Goal: Information Seeking & Learning: Learn about a topic

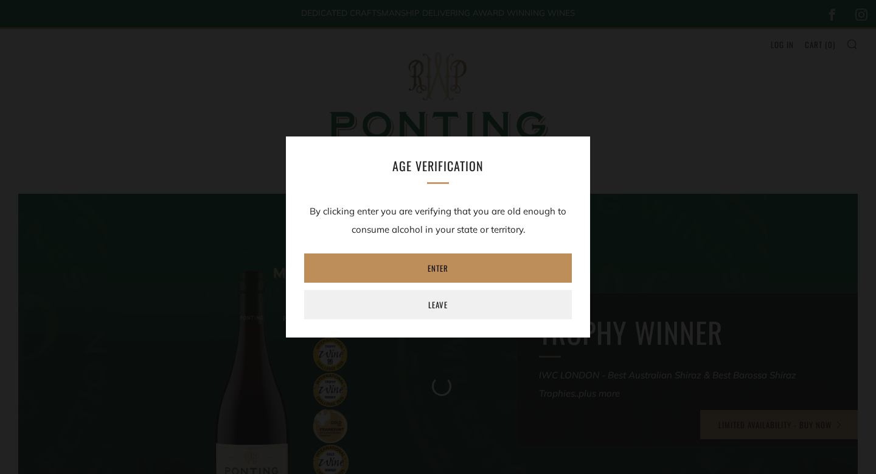
click at [437, 274] on link "Enter" at bounding box center [438, 267] width 268 height 29
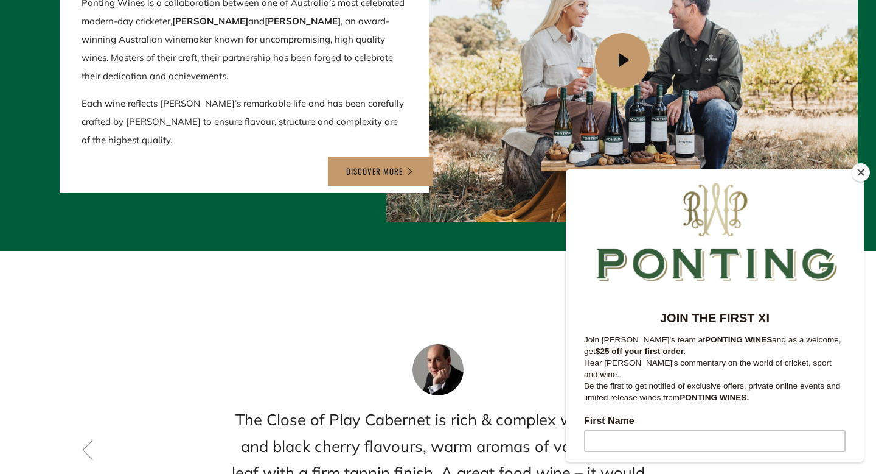
scroll to position [1457, 0]
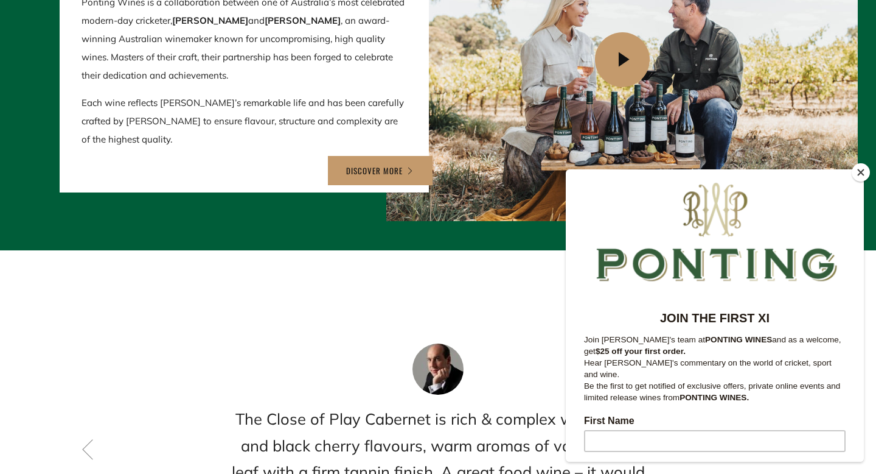
click at [859, 171] on button "Close" at bounding box center [861, 172] width 18 height 18
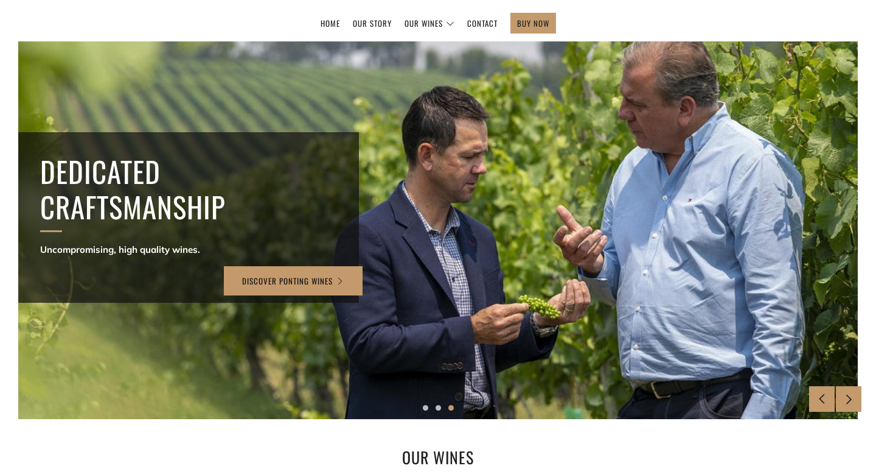
scroll to position [139, 0]
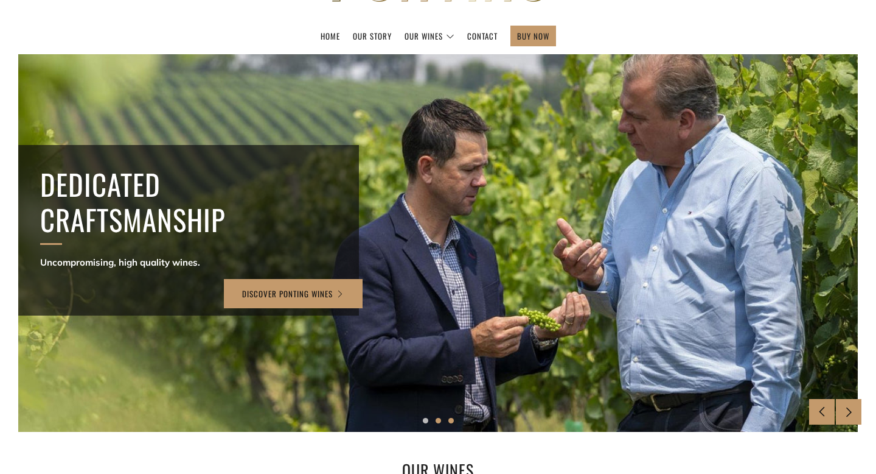
click at [436, 421] on button "2" at bounding box center [438, 420] width 5 height 5
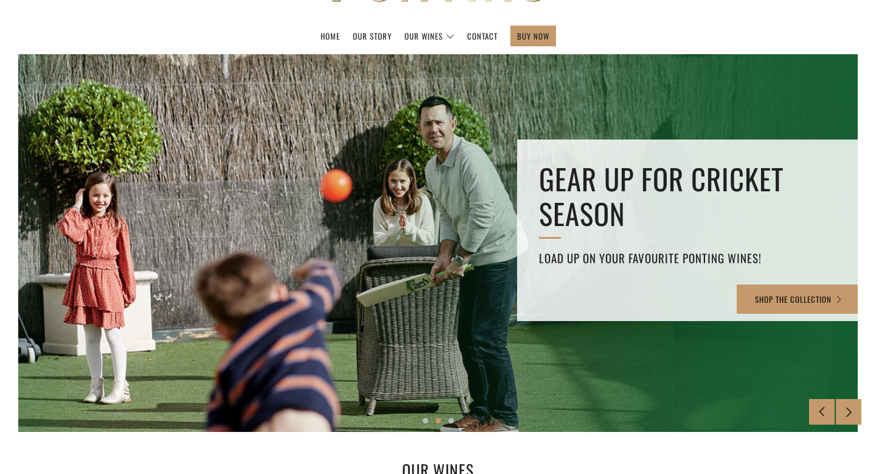
click at [422, 421] on ul "1 2 3" at bounding box center [438, 420] width 840 height 7
click at [388, 35] on link "Our Story" at bounding box center [372, 35] width 39 height 19
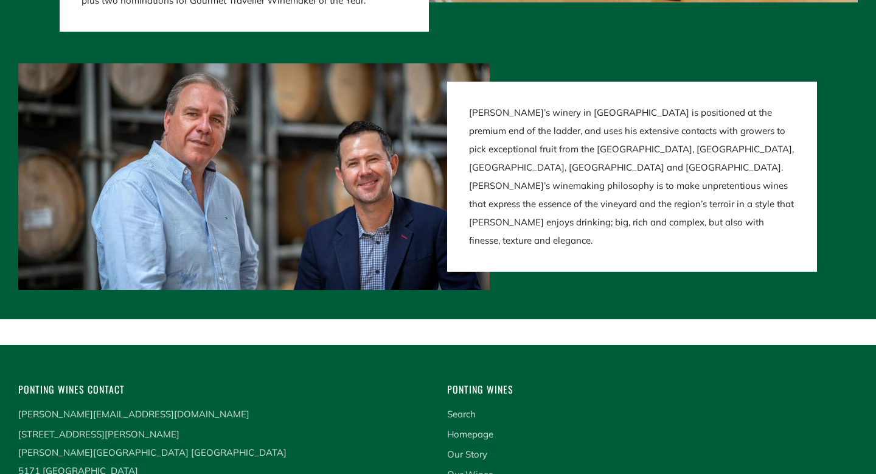
scroll to position [2390, 0]
